Goal: Transaction & Acquisition: Purchase product/service

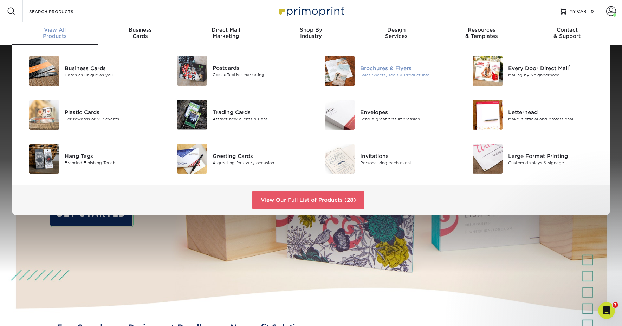
click at [324, 68] on div at bounding box center [335, 71] width 49 height 30
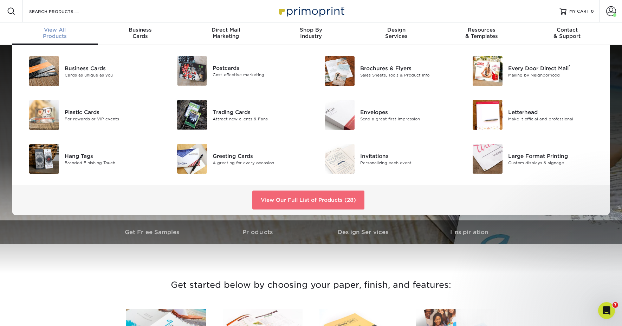
click at [330, 199] on link "View Our Full List of Products (28)" at bounding box center [308, 200] width 112 height 19
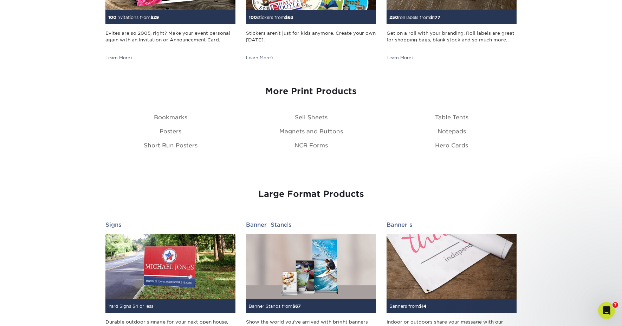
scroll to position [776, 0]
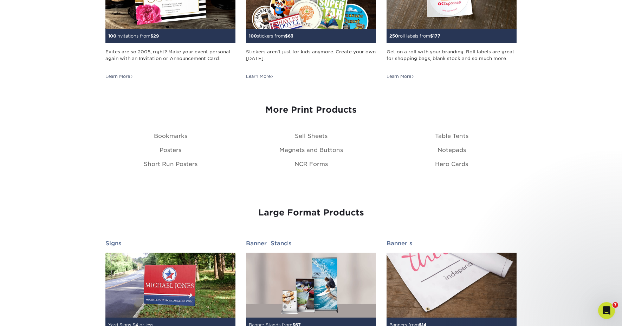
click at [164, 160] on div "Short Run Posters" at bounding box center [170, 164] width 140 height 8
click at [165, 163] on link "Short Run Posters" at bounding box center [171, 164] width 54 height 7
click at [166, 149] on link "Posters" at bounding box center [170, 150] width 22 height 7
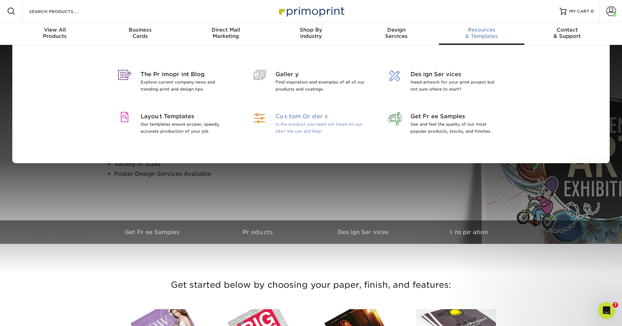
click at [293, 119] on span "Custom Orders" at bounding box center [320, 116] width 91 height 8
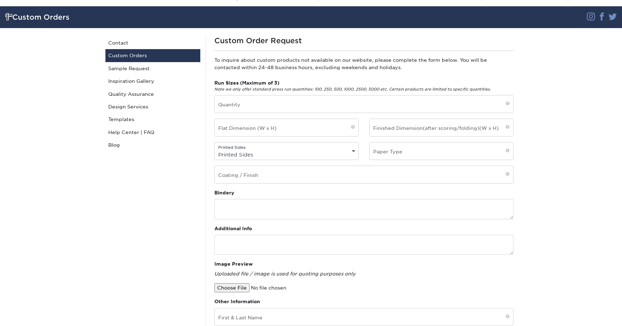
scroll to position [42, 0]
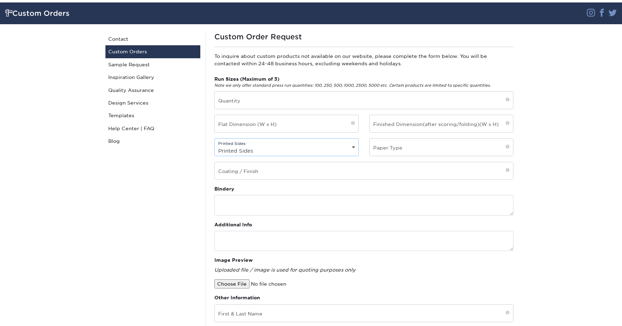
select select "4/4 - Double Sided"
click at [410, 155] on input "text" at bounding box center [441, 147] width 144 height 17
click at [334, 174] on input "text" at bounding box center [364, 170] width 298 height 17
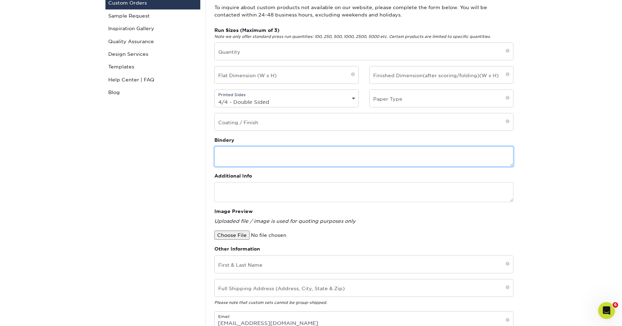
click at [308, 163] on textarea at bounding box center [363, 156] width 299 height 20
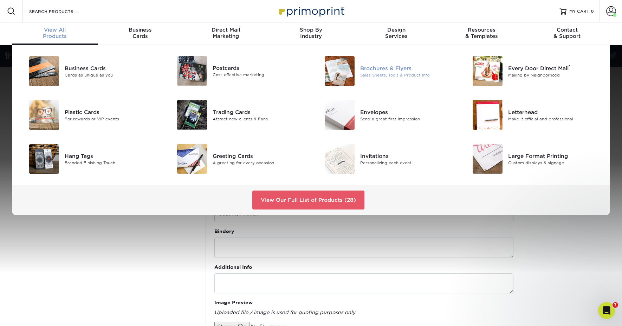
click at [355, 79] on div at bounding box center [335, 71] width 49 height 30
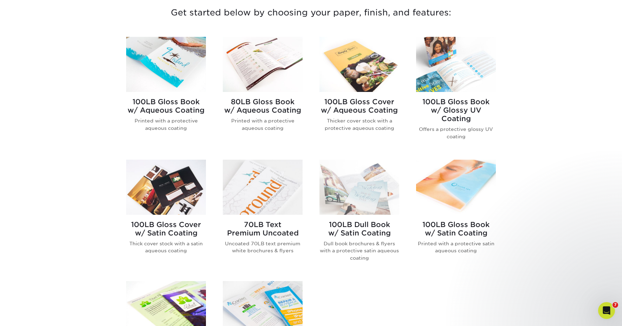
scroll to position [273, 0]
click at [246, 223] on h2 "70LB Text Premium Uncoated" at bounding box center [263, 228] width 80 height 17
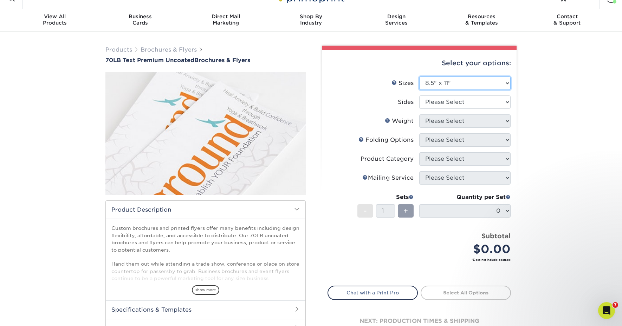
scroll to position [14, 0]
select select "11.00x17.00"
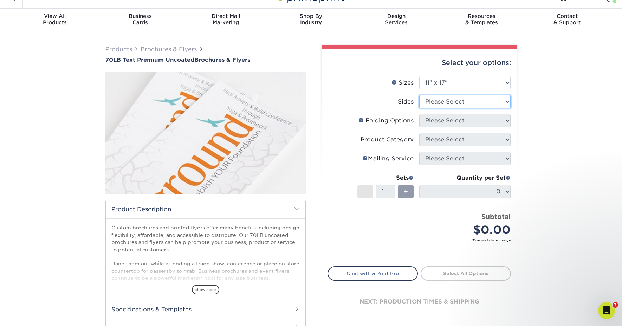
select select "13abbda7-1d64-4f25-8bb2-c179b224825d"
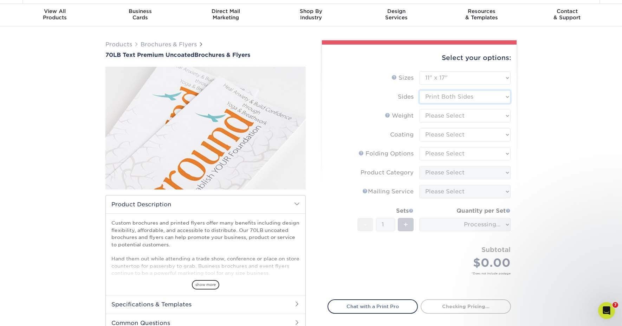
scroll to position [20, 0]
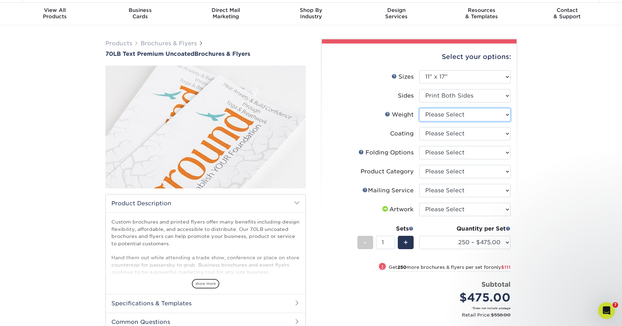
select select "70LB"
select select "3e7618de-abca-4bda-9f97-8b9129e913d8"
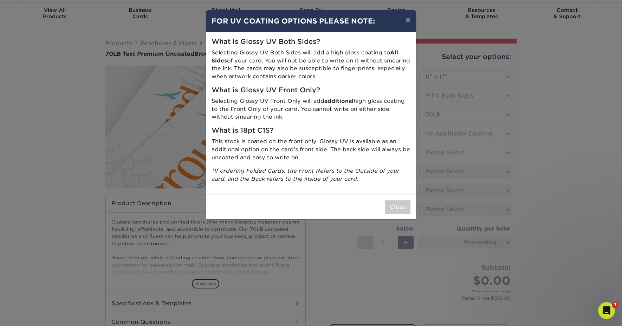
click at [395, 202] on button "Close" at bounding box center [397, 207] width 25 height 13
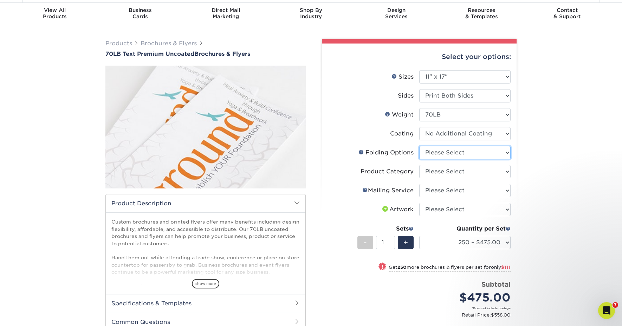
select select "9b1d5825-34d1-4721-9874-ed79abb003d7"
select select "1a668080-6b7c-4174-b399-2c3833b27ef4"
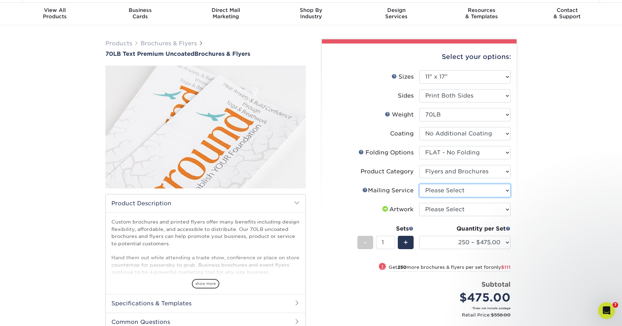
select select "3e5e9bdd-d78a-4c28-a41d-fe1407925ca6"
select select "upload"
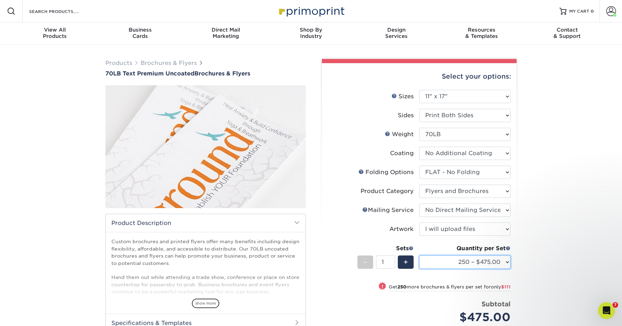
scroll to position [0, 0]
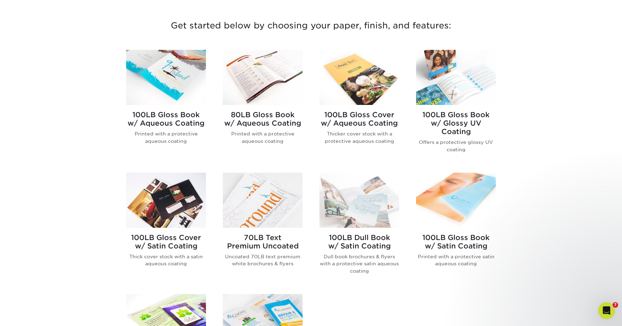
scroll to position [264, 0]
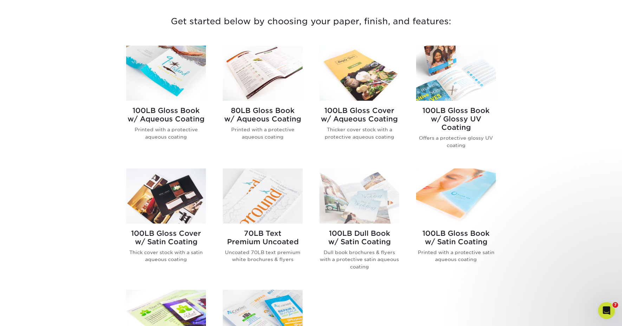
click at [258, 235] on h2 "70LB Text Premium Uncoated" at bounding box center [263, 237] width 80 height 17
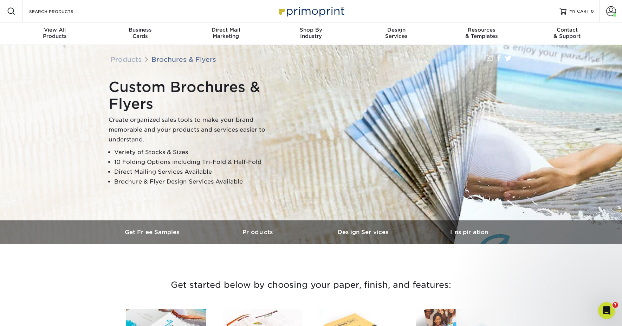
scroll to position [0, 0]
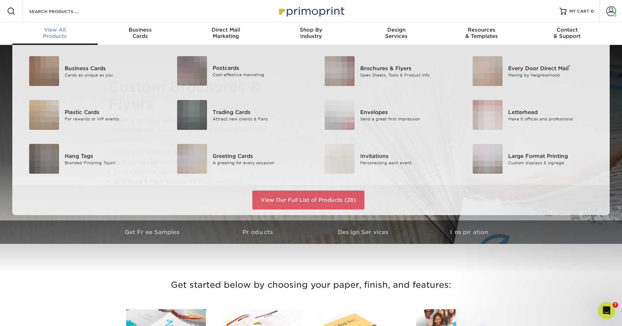
click at [45, 34] on div "View All Products" at bounding box center [54, 33] width 85 height 13
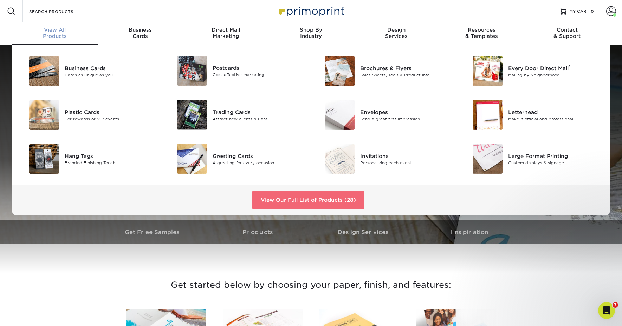
click at [286, 204] on link "View Our Full List of Products (28)" at bounding box center [308, 200] width 112 height 19
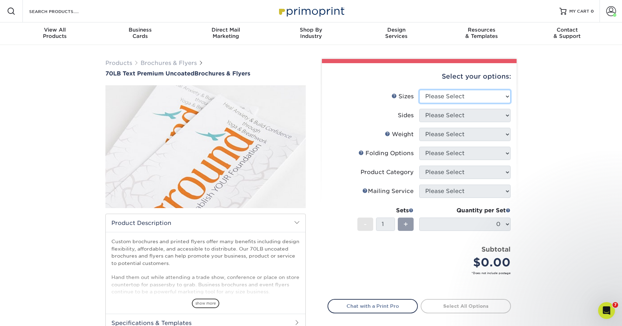
select select "11.00x17.00"
select select "13abbda7-1d64-4f25-8bb2-c179b224825d"
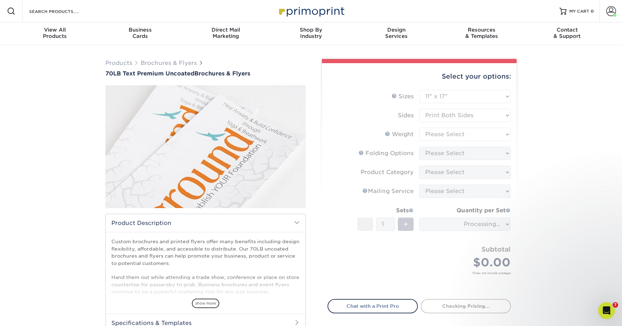
click at [464, 134] on form "Sizes Help Sizes Please Select 3.67" x 8.5" 4" x 6" 4" x 8.5" 4" x 9" 4.25" x 5…" at bounding box center [418, 190] width 183 height 201
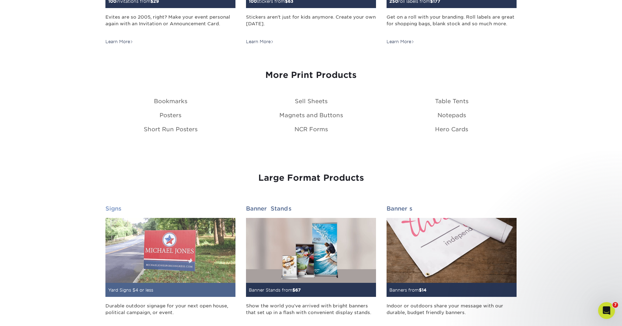
scroll to position [812, 0]
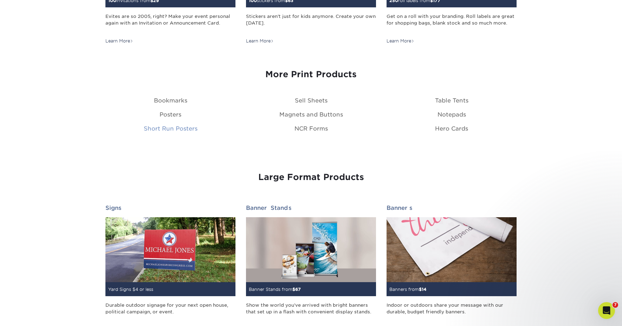
click at [152, 125] on link "Short Run Posters" at bounding box center [171, 128] width 54 height 7
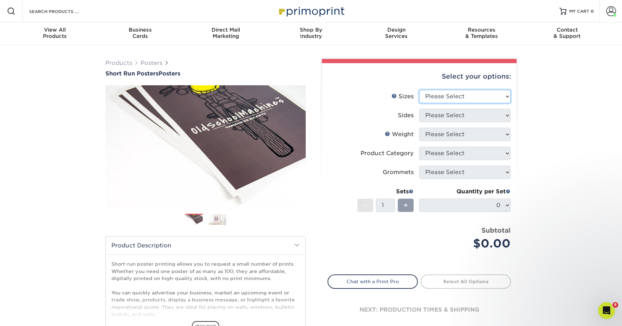
select select "12.00x18.00"
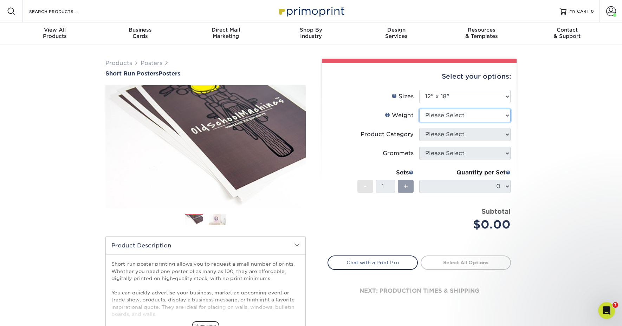
select select "8PHOTO"
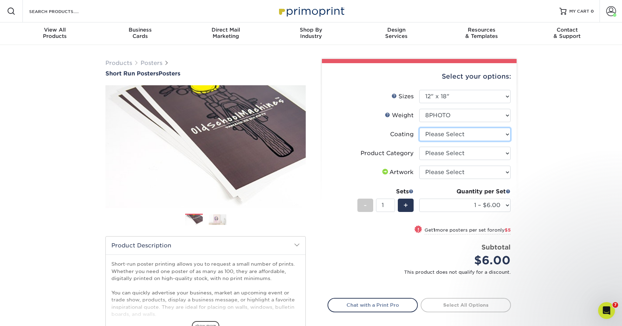
select select "3e7618de-abca-4bda-9f97-8b9129e913d8"
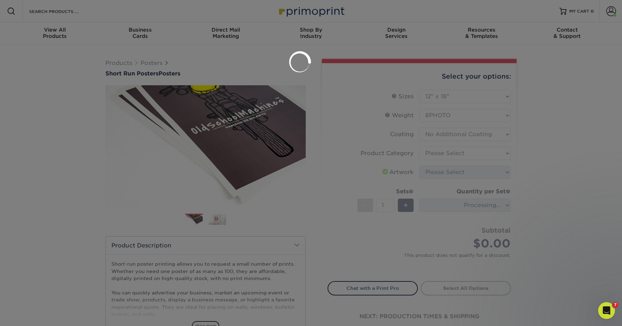
click at [449, 154] on div at bounding box center [311, 163] width 622 height 326
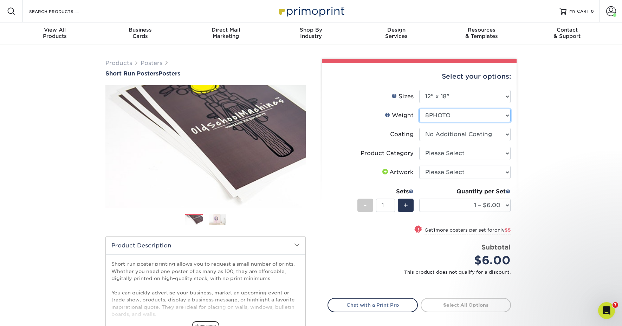
select select "12PTC2S"
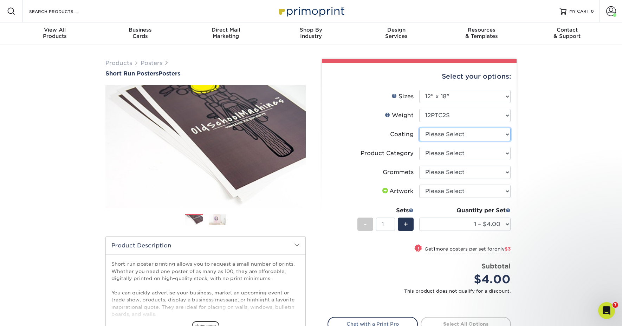
select select "3e7618de-abca-4bda-9f97-8b9129e913d8"
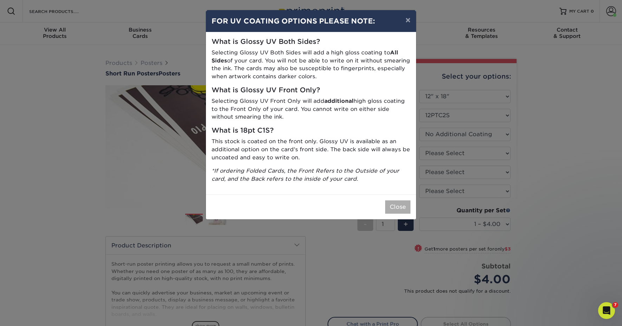
click at [393, 202] on button "Close" at bounding box center [397, 207] width 25 height 13
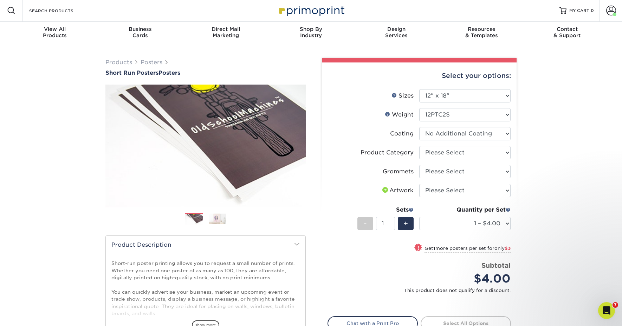
scroll to position [1, 0]
select select "fa4be506-53fb-4ae9-92ef-b1dd4b719e38"
select select "90d329df-db80-4206-b821-ff9d3f363977"
select select "upload"
